Goal: Understand process/instructions: Learn how to perform a task or action

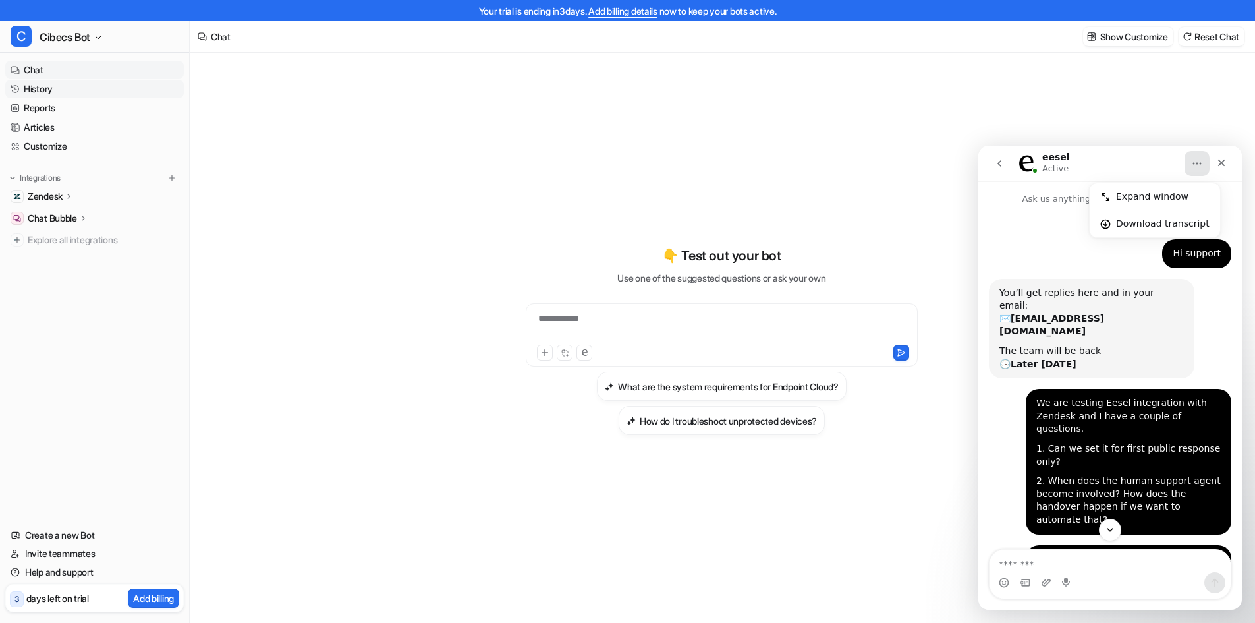
click at [42, 88] on link "History" at bounding box center [94, 89] width 179 height 18
click at [47, 86] on link "History" at bounding box center [94, 89] width 179 height 18
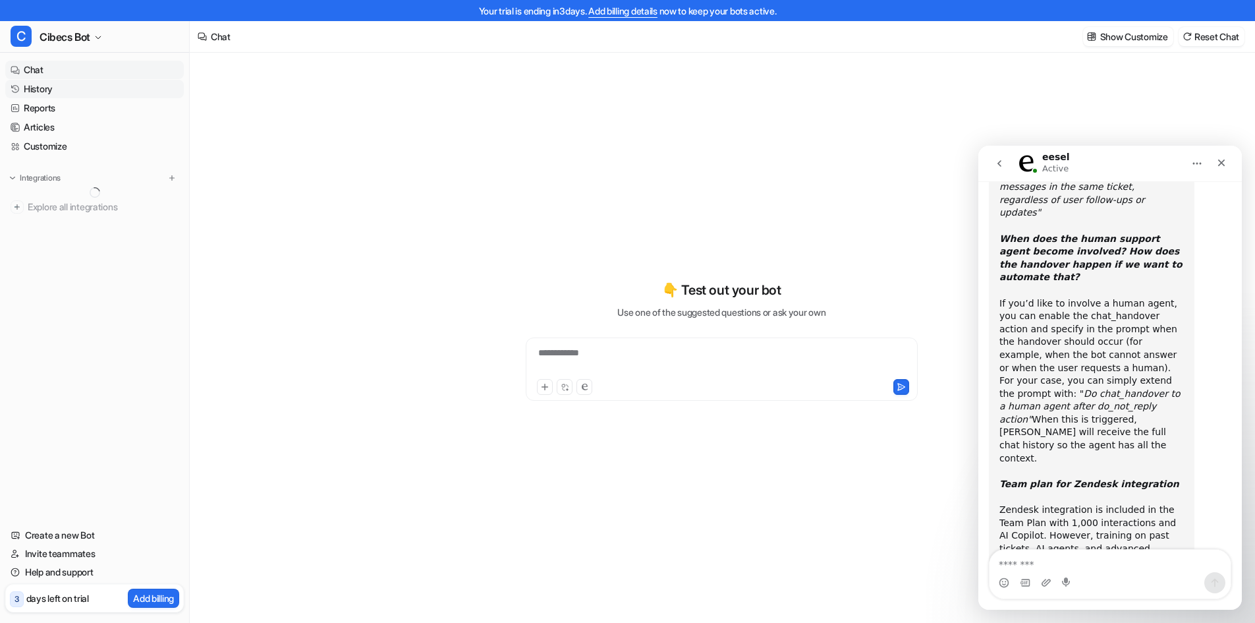
scroll to position [719, 0]
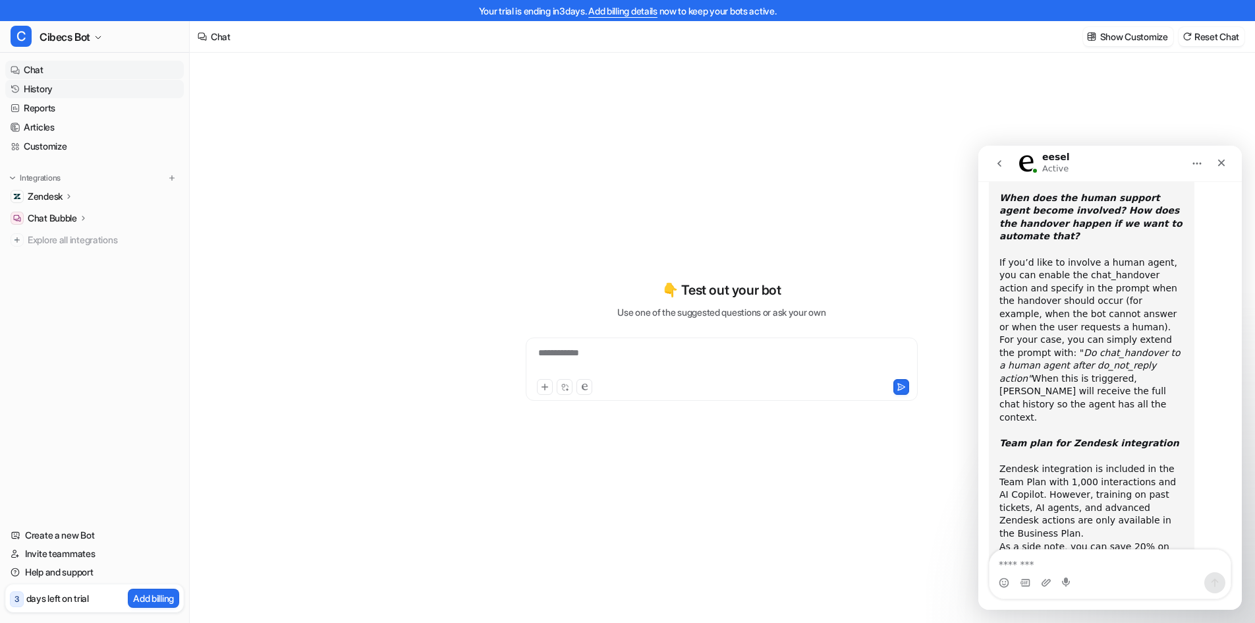
click at [51, 88] on link "History" at bounding box center [94, 89] width 179 height 18
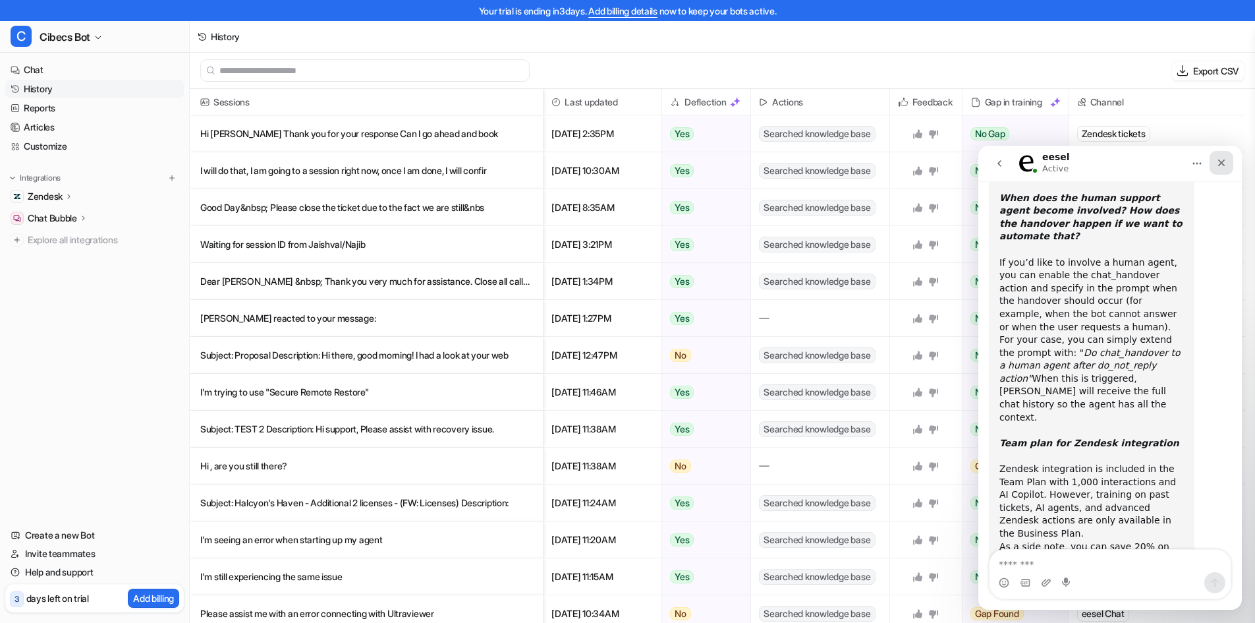
click at [1222, 166] on icon "Close" at bounding box center [1221, 162] width 11 height 11
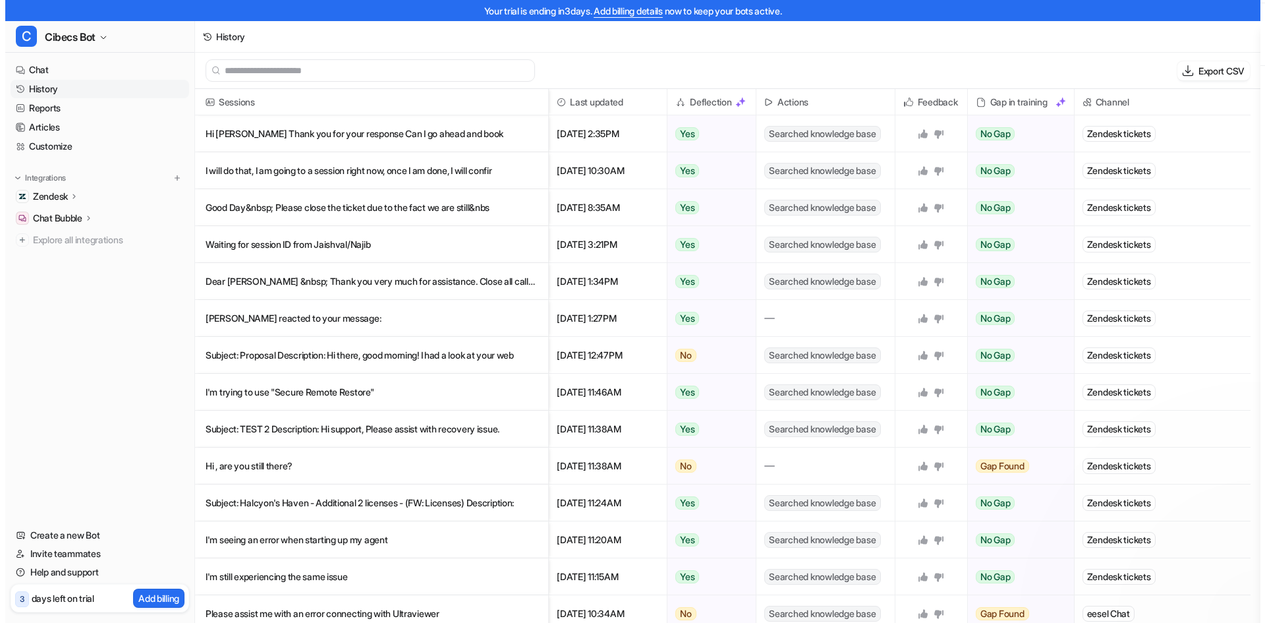
scroll to position [719, 0]
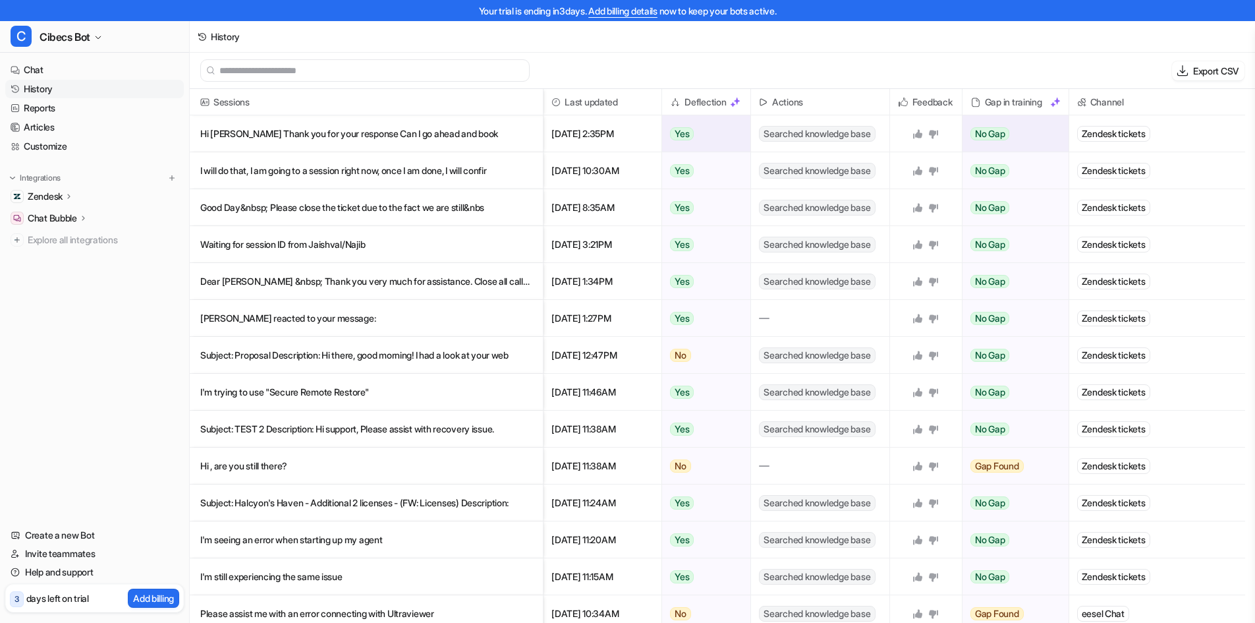
click at [461, 133] on p "Hi [PERSON_NAME] Thank you for your response Can I go ahead and book" at bounding box center [366, 133] width 332 height 37
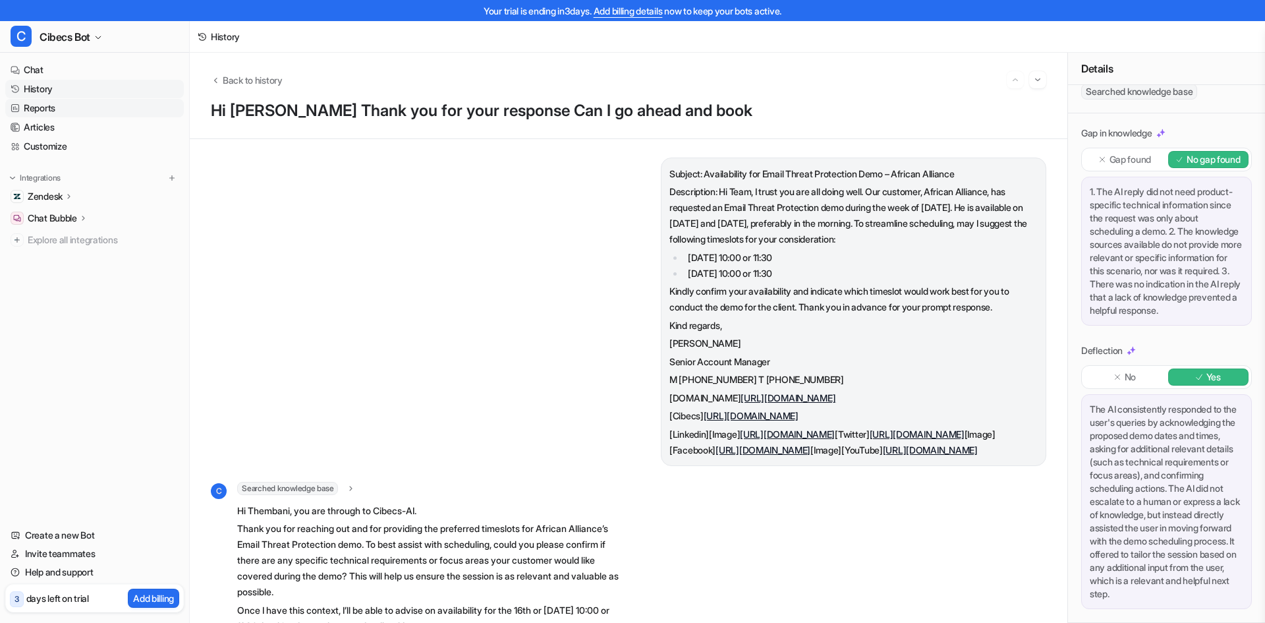
click at [50, 110] on link "Reports" at bounding box center [94, 108] width 179 height 18
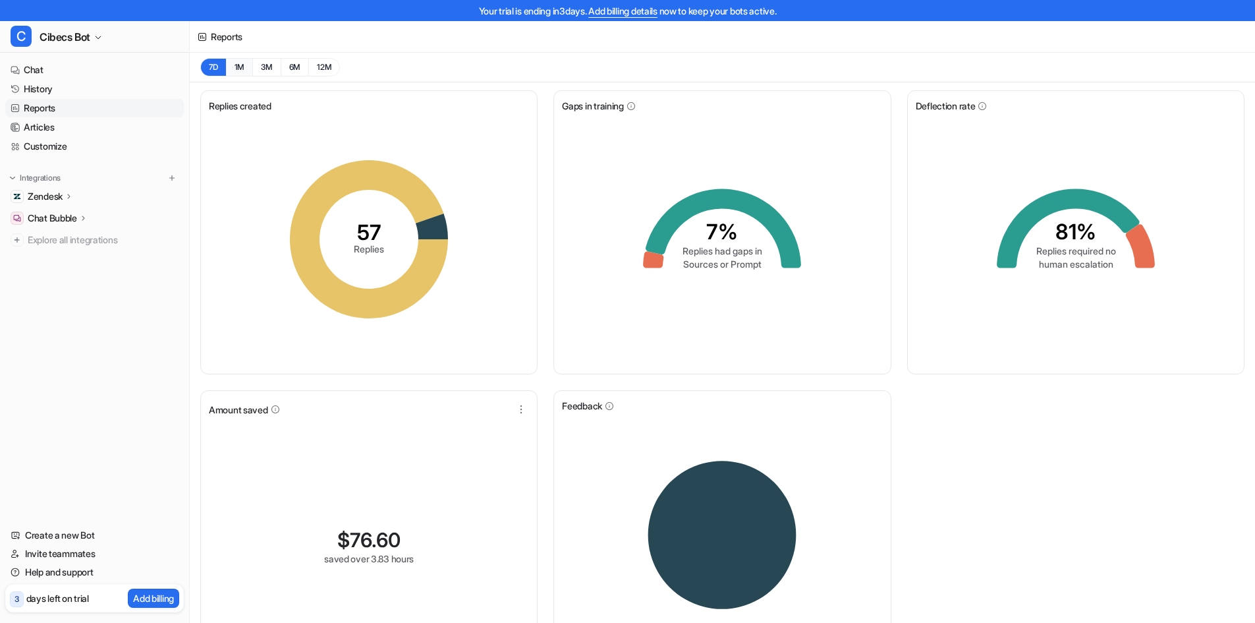
click at [238, 68] on button "1M" at bounding box center [239, 67] width 27 height 18
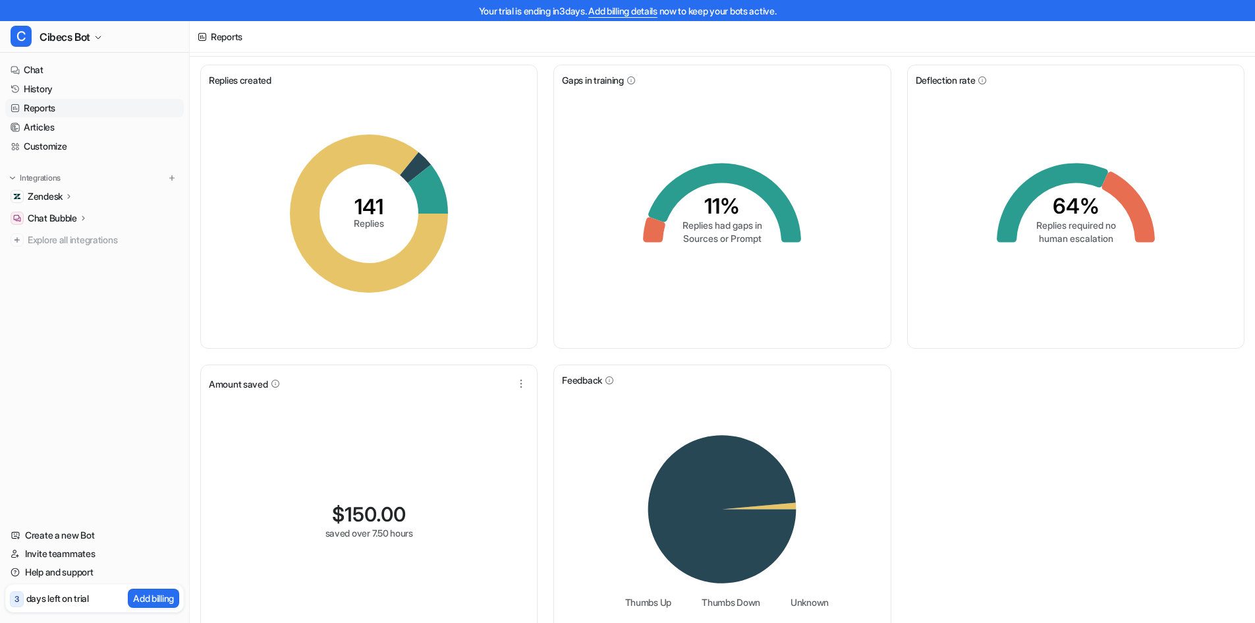
scroll to position [67, 0]
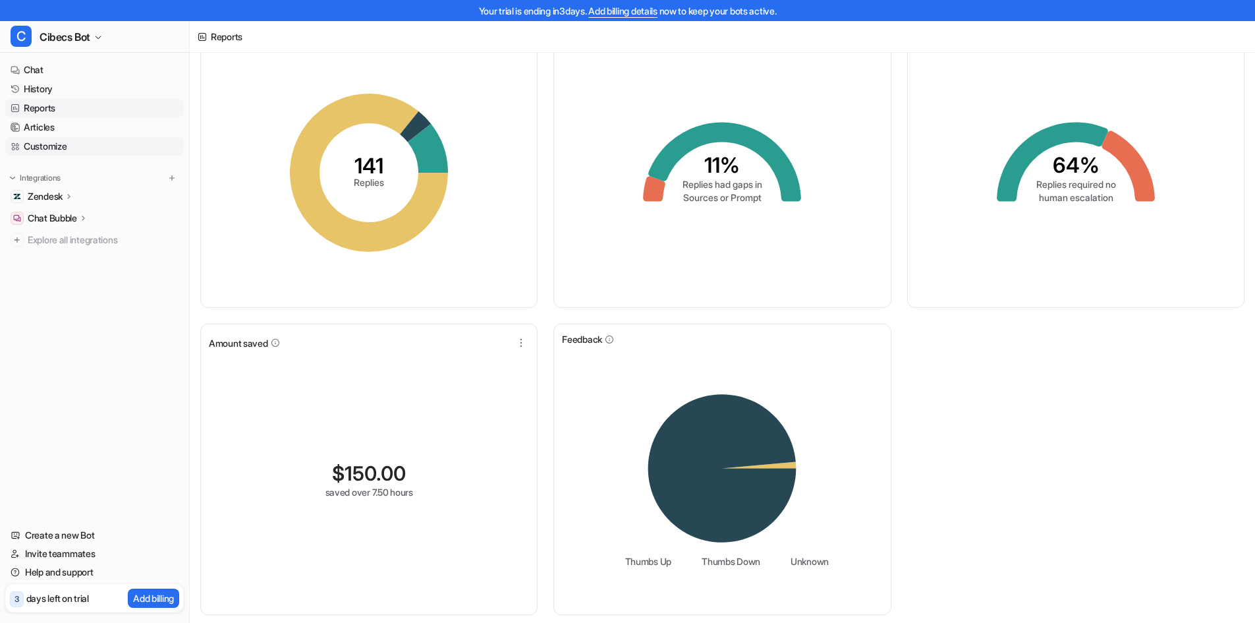
click at [69, 146] on link "Customize" at bounding box center [94, 146] width 179 height 18
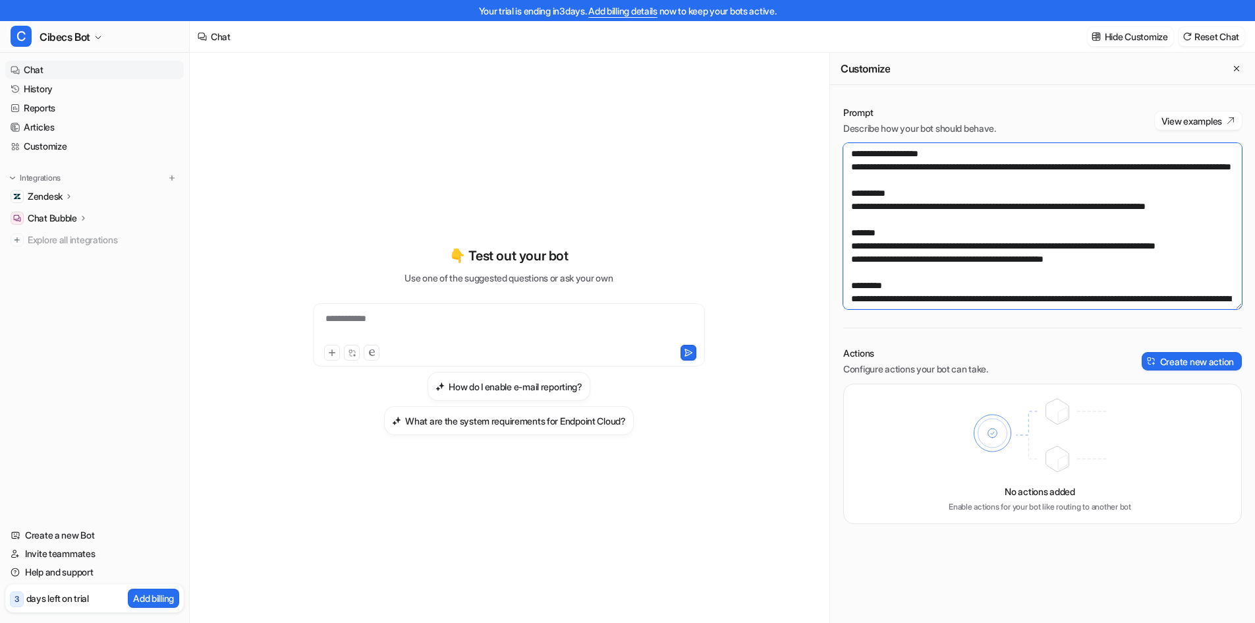
drag, startPoint x: 1078, startPoint y: 193, endPoint x: 839, endPoint y: 146, distance: 243.0
click at [839, 146] on div "Prompt Describe how your bot should behave. View examples Actions Configure act…" at bounding box center [1042, 315] width 425 height 444
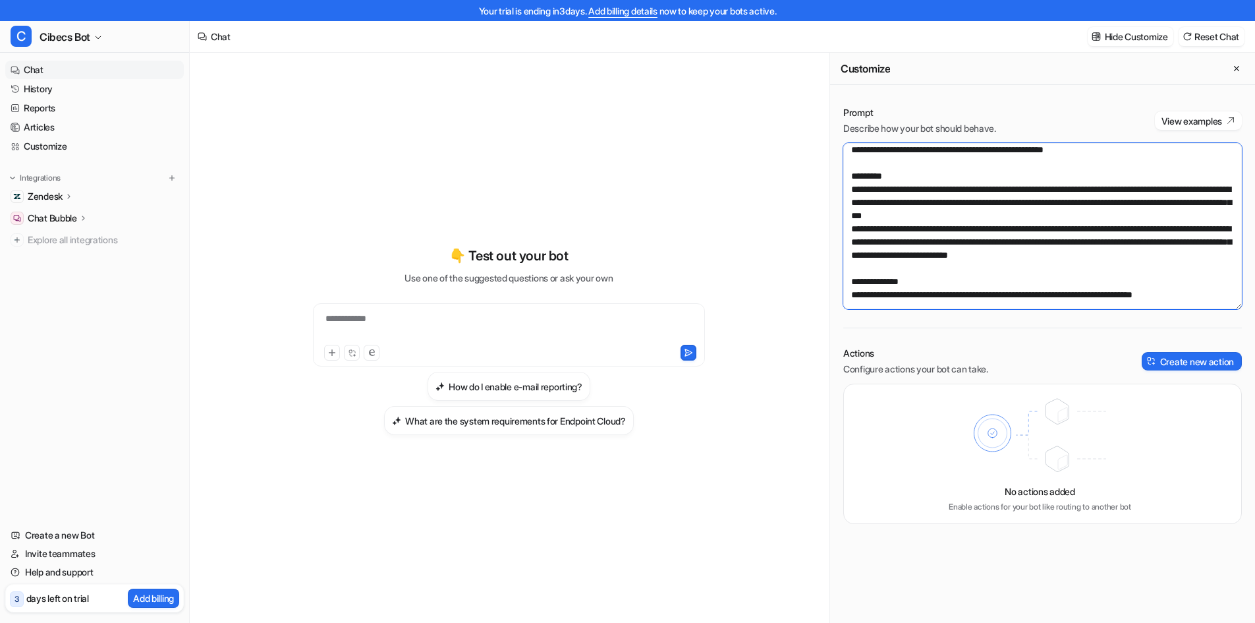
scroll to position [165, 0]
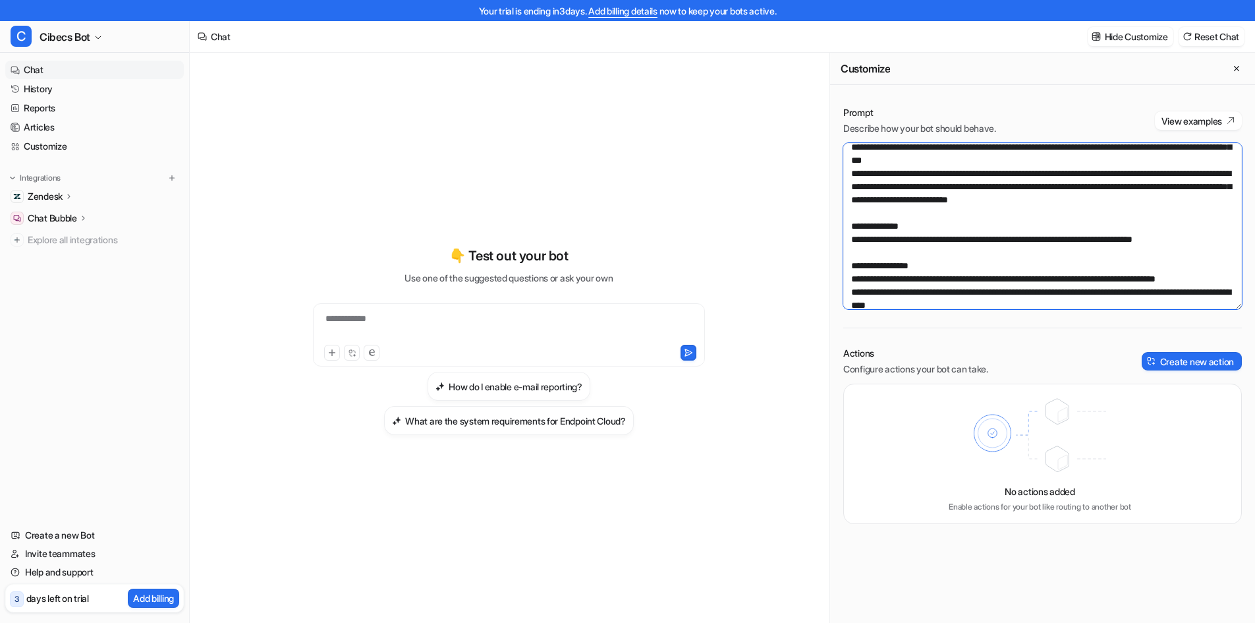
click at [879, 198] on textarea at bounding box center [1042, 226] width 399 height 166
click at [963, 159] on textarea at bounding box center [1042, 226] width 399 height 166
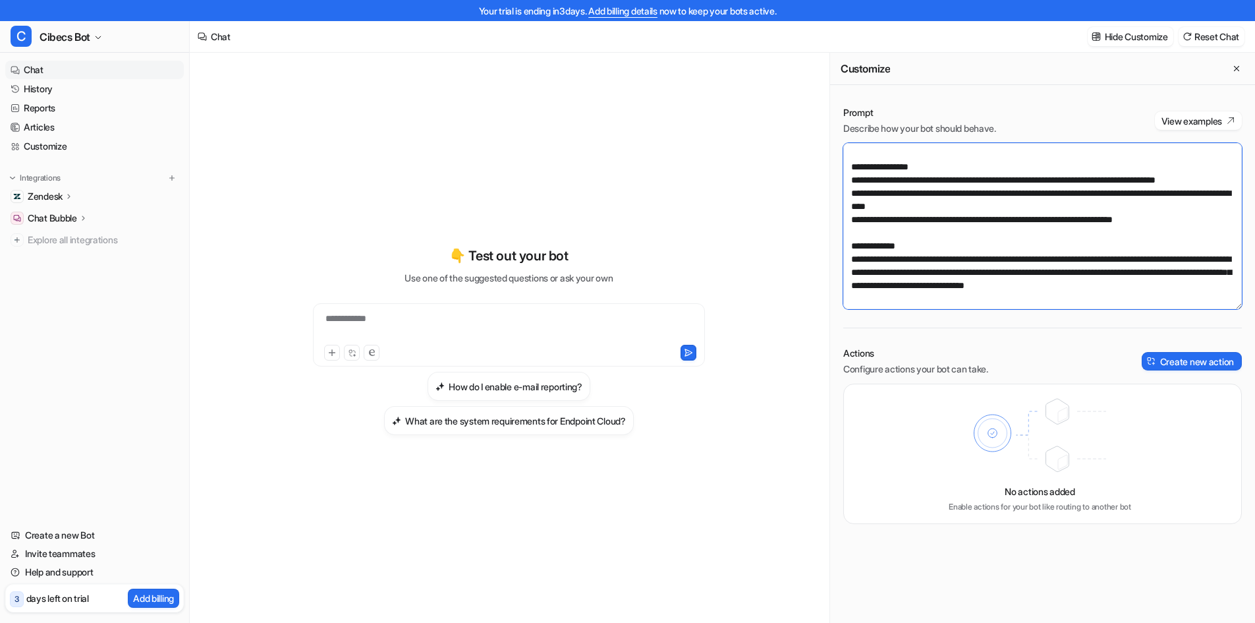
scroll to position [343, 0]
click at [53, 198] on p "Zendesk" at bounding box center [45, 196] width 35 height 13
click at [60, 573] on link "Help and support" at bounding box center [94, 572] width 179 height 18
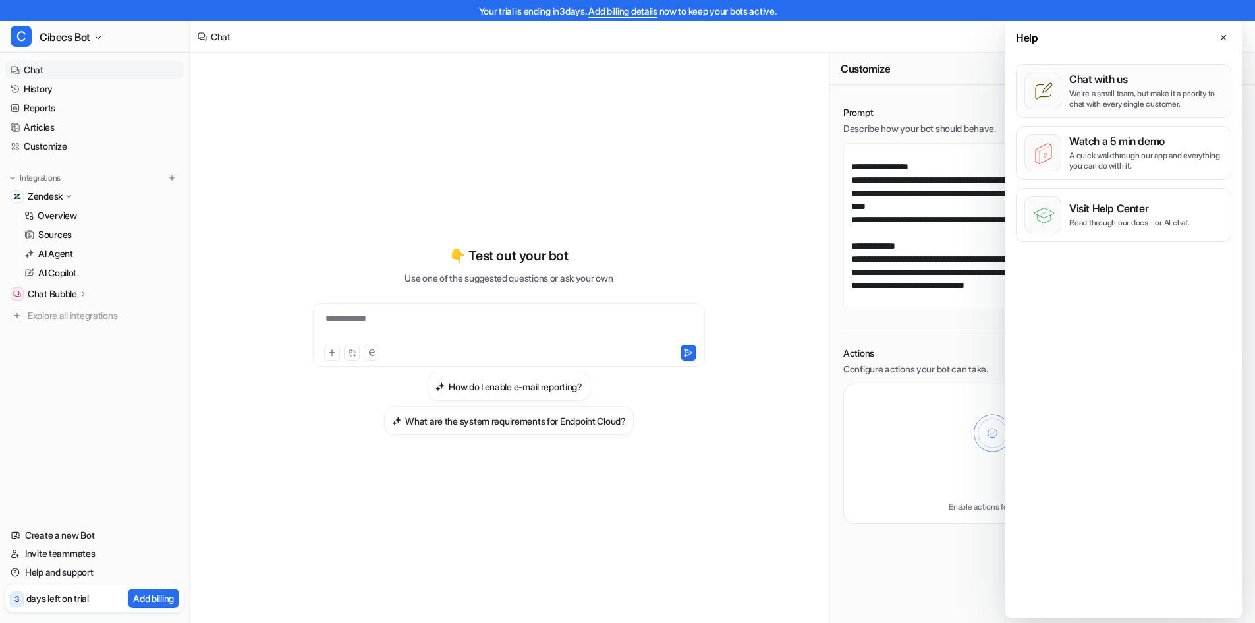
click at [1099, 96] on p "We’re a small team, but make it a priority to chat with every single customer." at bounding box center [1146, 98] width 154 height 21
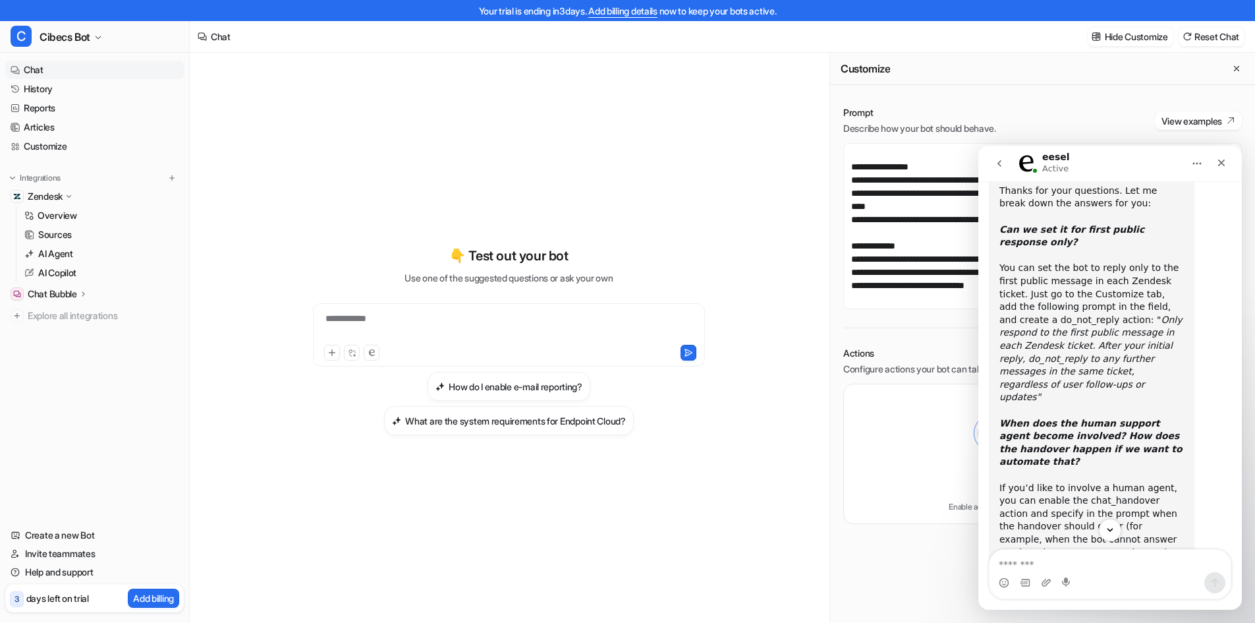
scroll to position [500, 0]
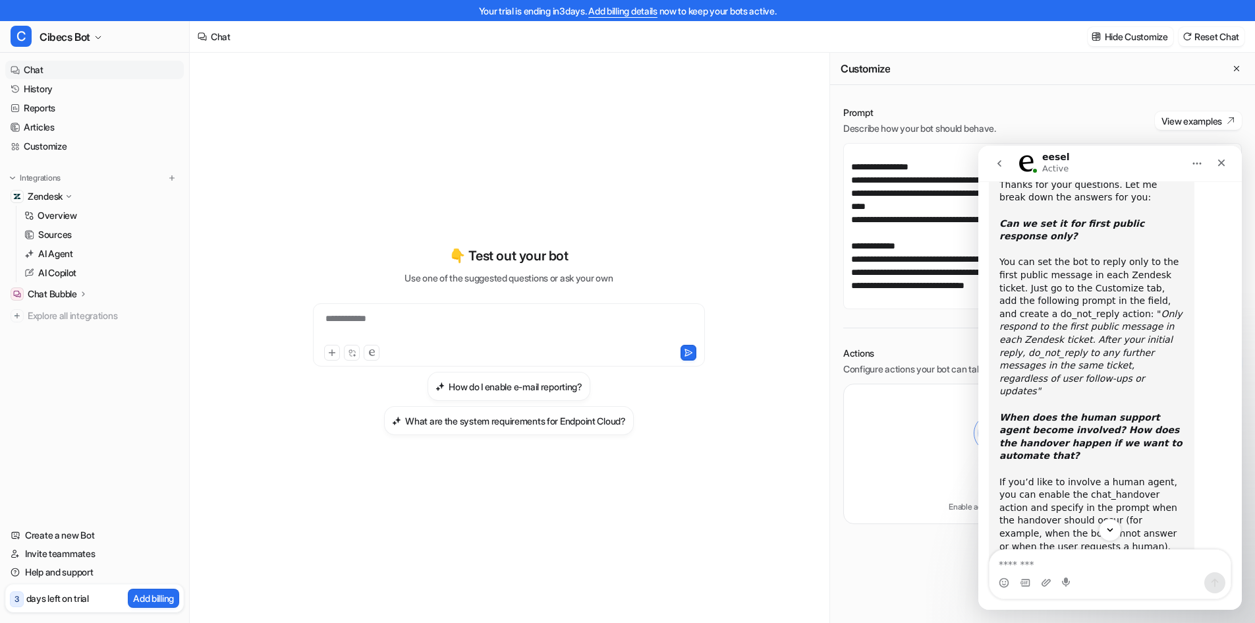
drag, startPoint x: 1107, startPoint y: 440, endPoint x: 1181, endPoint y: 450, distance: 75.1
click at [1181, 476] on div "If you’d like to involve a human agent, you can enable the chat_handover action…" at bounding box center [1091, 579] width 184 height 207
click at [1070, 353] on div "You can set the bot to reply only to the first public message in each Zendesk t…" at bounding box center [1091, 365] width 184 height 219
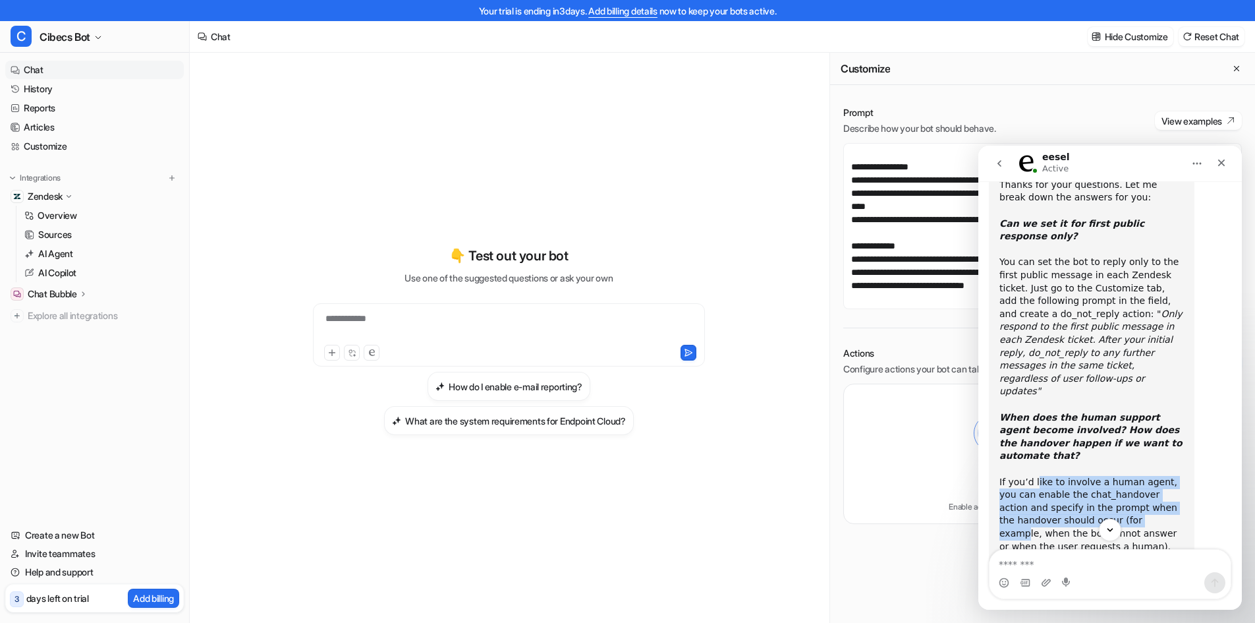
drag, startPoint x: 1034, startPoint y: 366, endPoint x: 1097, endPoint y: 397, distance: 69.8
click at [1097, 476] on div "If you’d like to involve a human agent, you can enable the chat_handover action…" at bounding box center [1091, 579] width 184 height 207
click at [1070, 476] on div "If you’d like to involve a human agent, you can enable the chat_handover action…" at bounding box center [1091, 579] width 184 height 207
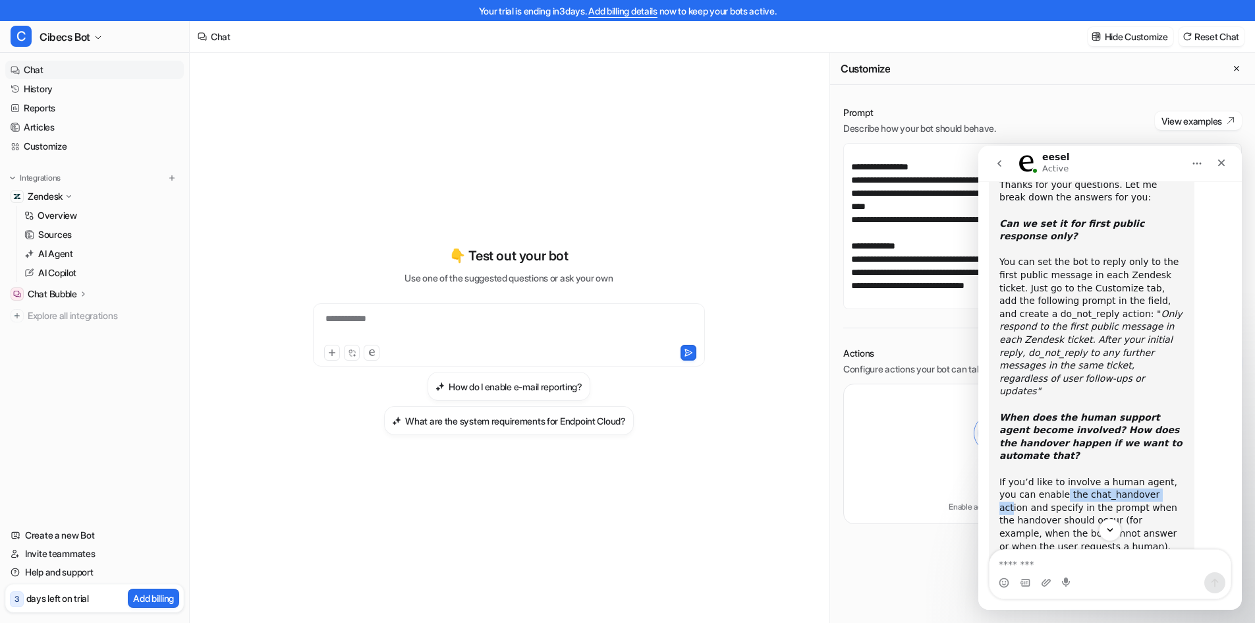
drag, startPoint x: 1043, startPoint y: 381, endPoint x: 1136, endPoint y: 380, distance: 92.9
click at [1136, 476] on div "If you’d like to involve a human agent, you can enable the chat_handover action…" at bounding box center [1091, 579] width 184 height 207
click at [1123, 476] on div "If you’d like to involve a human agent, you can enable the chat_handover action…" at bounding box center [1091, 579] width 184 height 207
